Goal: Check status: Check status

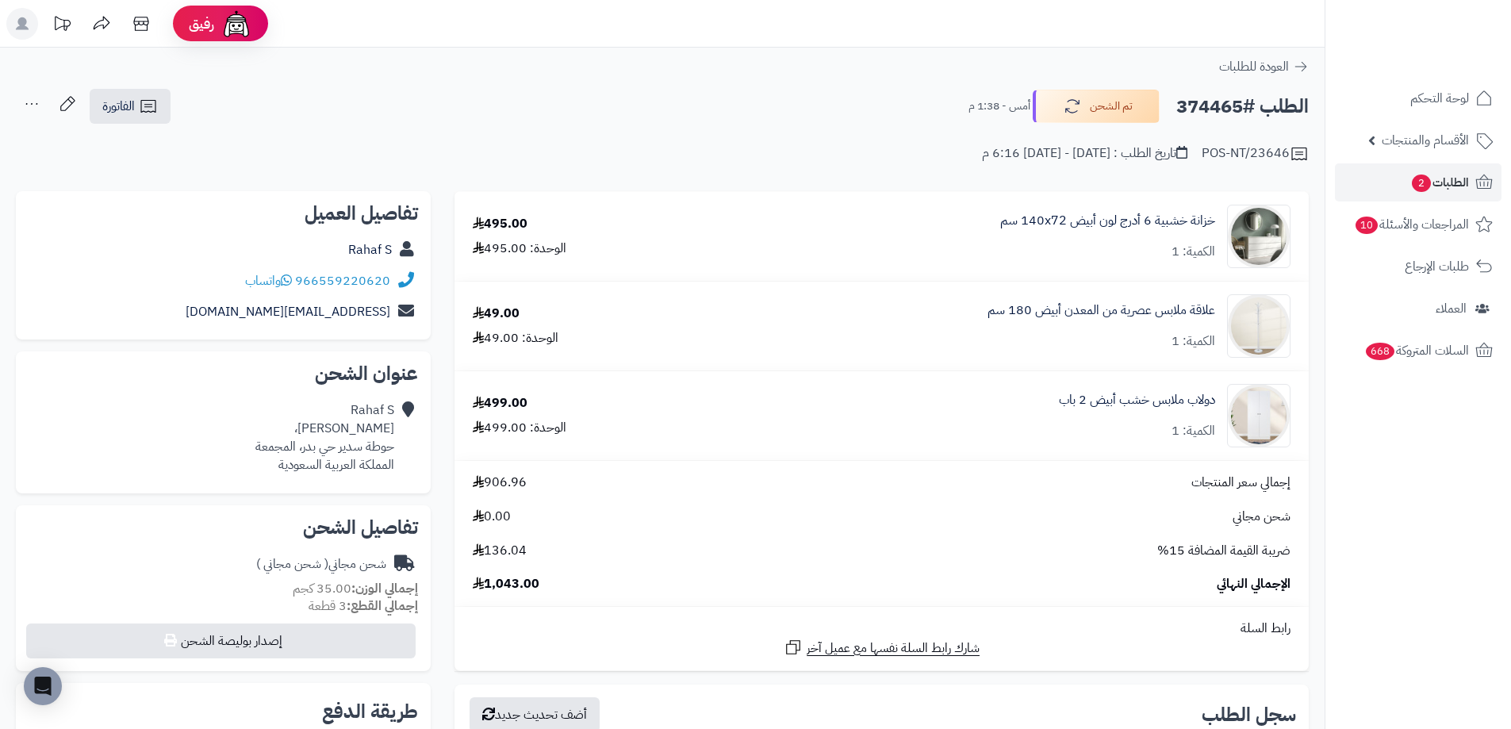
scroll to position [397, 0]
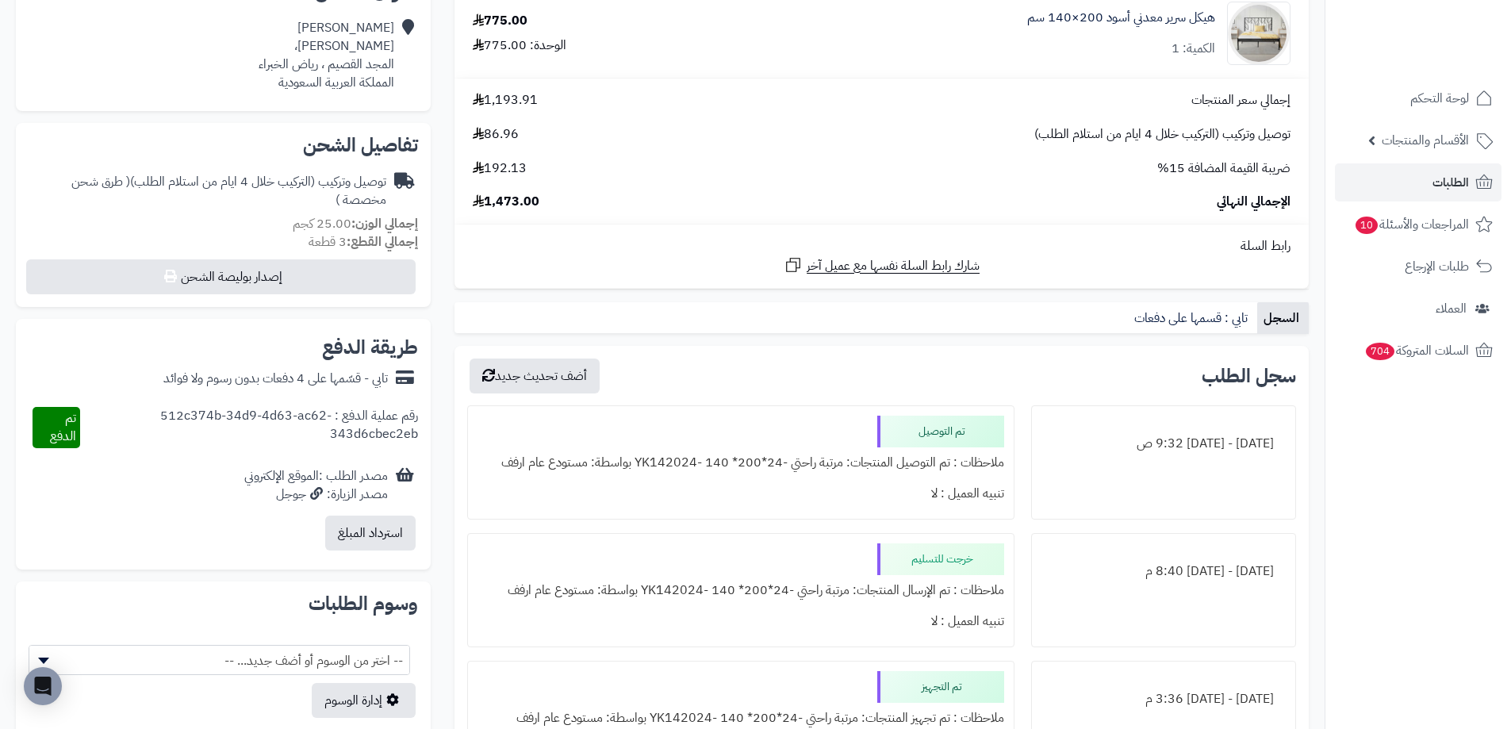
scroll to position [238, 0]
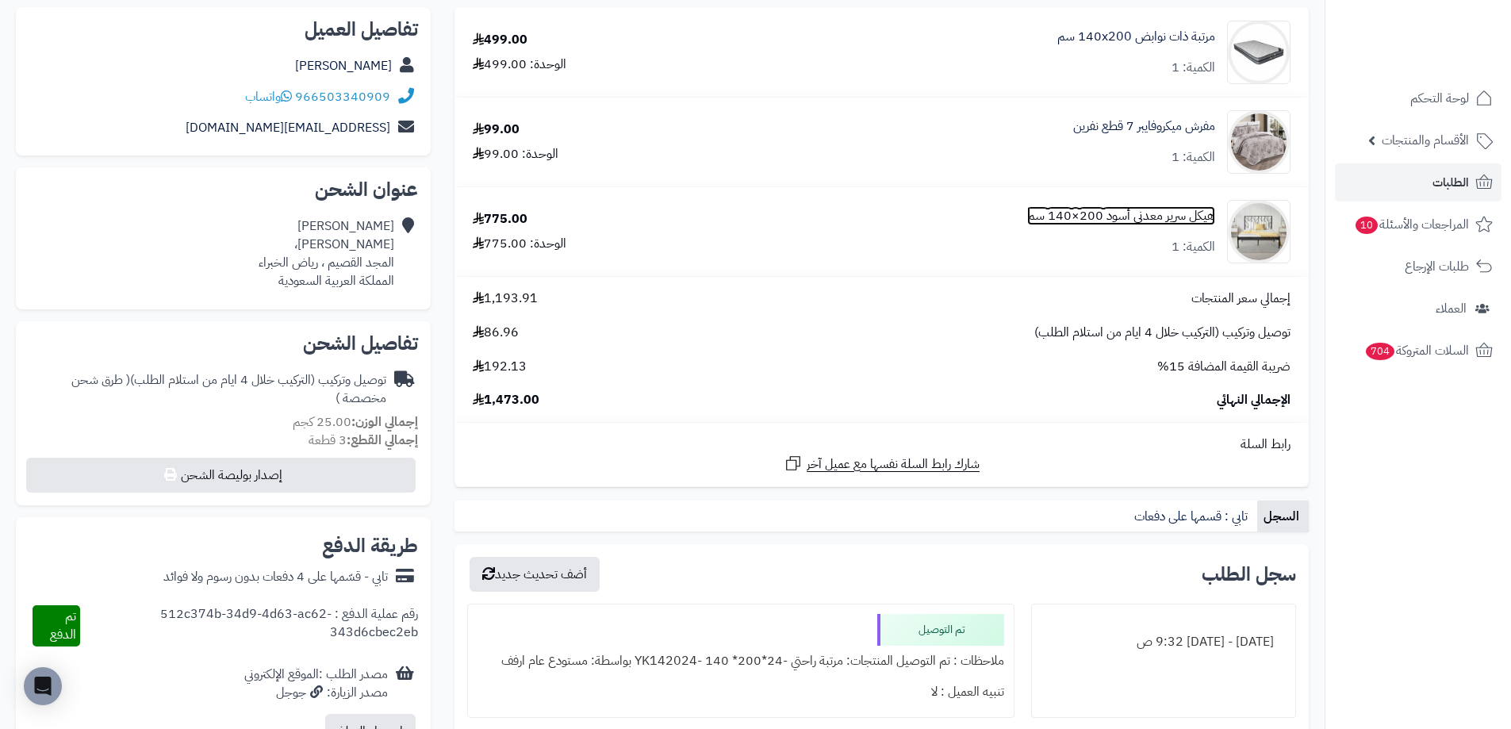
click at [1104, 214] on link "هيكل سرير معدني أسود 200×140 سم" at bounding box center [1121, 216] width 188 height 18
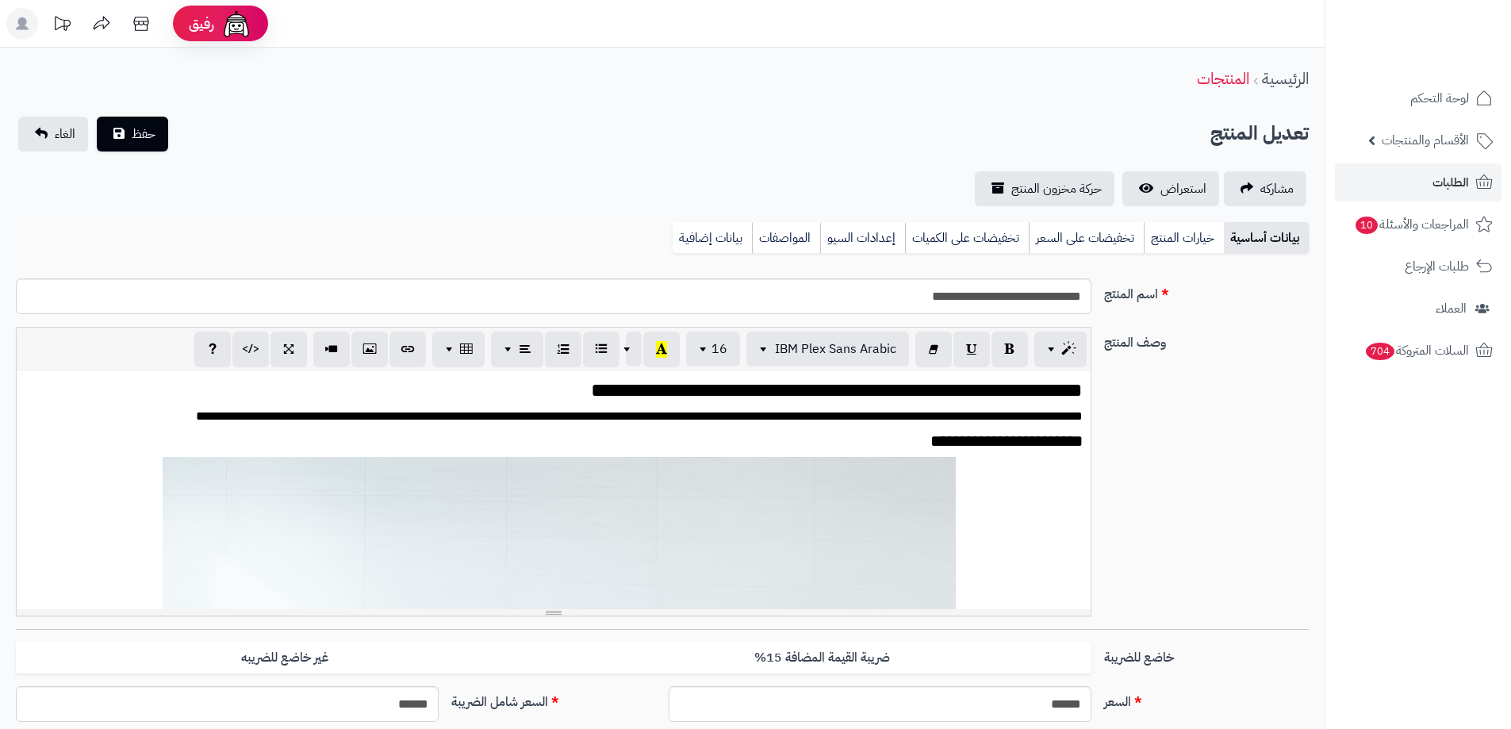
scroll to position [131, 0]
